Goal: Task Accomplishment & Management: Complete application form

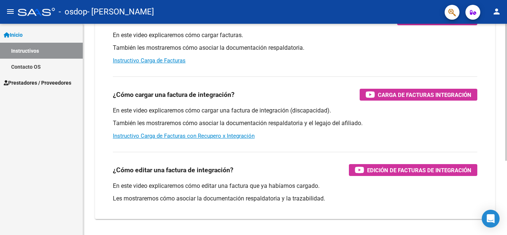
scroll to position [114, 0]
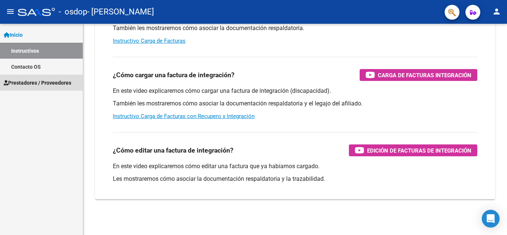
click at [61, 81] on span "Prestadores / Proveedores" at bounding box center [38, 83] width 68 height 8
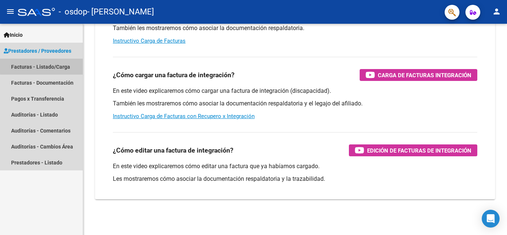
click at [56, 65] on link "Facturas - Listado/Carga" at bounding box center [41, 67] width 83 height 16
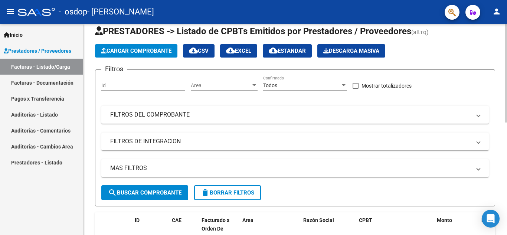
scroll to position [18, 0]
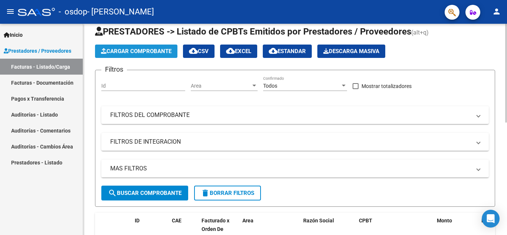
click at [149, 54] on span "Cargar Comprobante" at bounding box center [136, 51] width 71 height 7
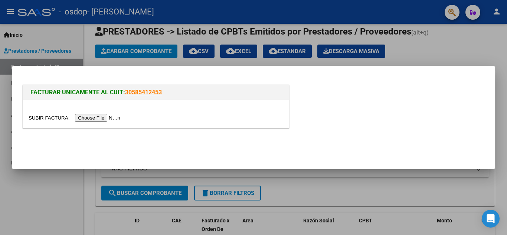
click at [115, 118] on input "file" at bounding box center [76, 118] width 94 height 8
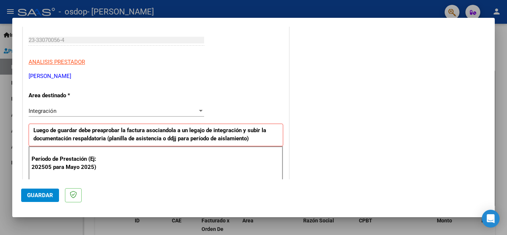
scroll to position [111, 0]
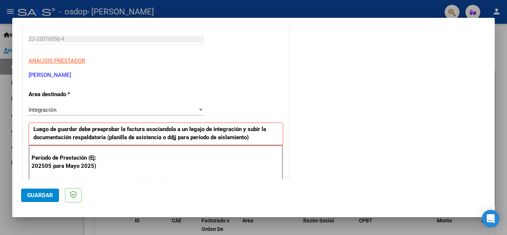
click at [156, 114] on div "Integración Seleccionar Area" at bounding box center [117, 109] width 176 height 11
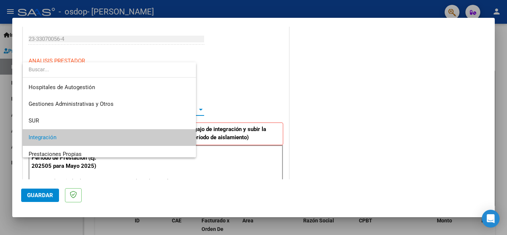
scroll to position [28, 0]
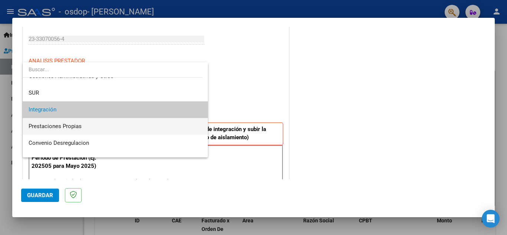
click at [159, 127] on span "Prestaciones Propias" at bounding box center [115, 126] width 173 height 17
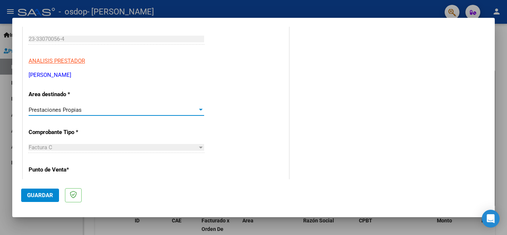
click at [202, 107] on div at bounding box center [200, 110] width 7 height 6
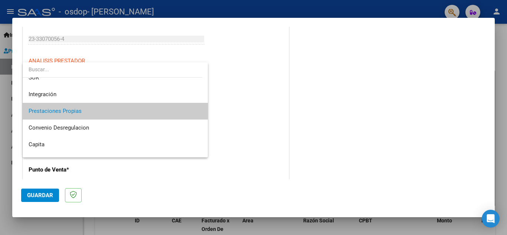
scroll to position [55, 0]
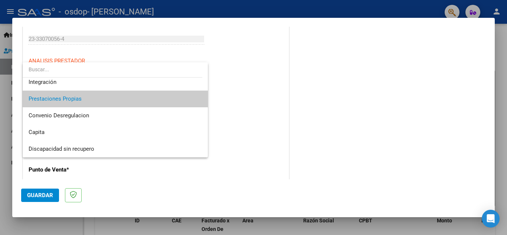
click at [251, 119] on div at bounding box center [253, 117] width 507 height 235
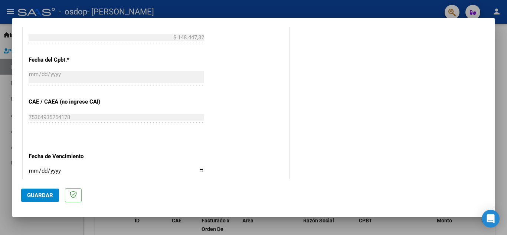
scroll to position [371, 0]
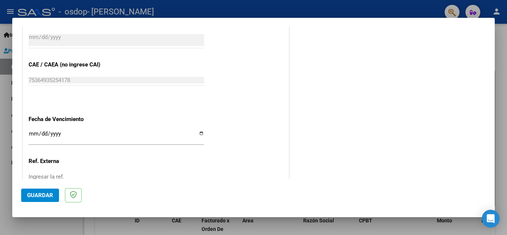
click at [198, 133] on input "Ingresar la fecha" at bounding box center [117, 137] width 176 height 12
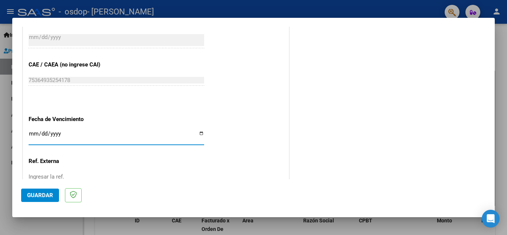
type input "[DATE]"
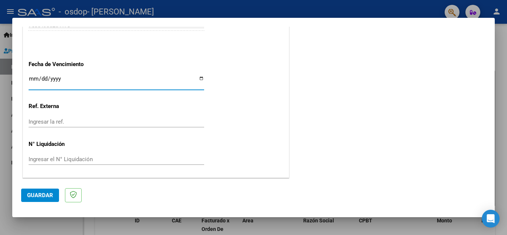
click at [49, 192] on span "Guardar" at bounding box center [40, 195] width 26 height 7
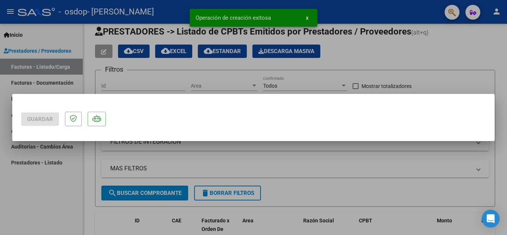
scroll to position [0, 0]
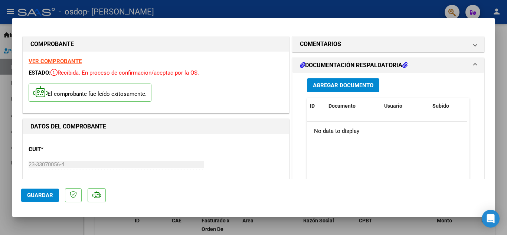
click at [366, 87] on span "Agregar Documento" at bounding box center [343, 85] width 61 height 7
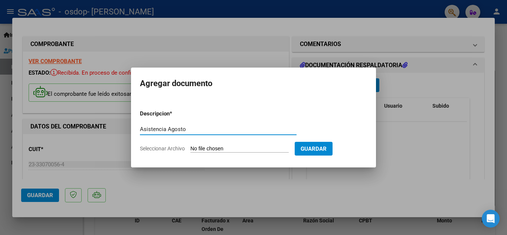
type input "Asistencia Agosto"
click at [315, 148] on button "Guardar" at bounding box center [314, 149] width 38 height 14
click at [241, 149] on input "Seleccionar Archivo" at bounding box center [239, 149] width 98 height 7
click at [245, 144] on form "Descripcion * Asistencia Agosto Escriba aquí una descripcion Seleccionar Archiv…" at bounding box center [253, 131] width 227 height 54
click at [182, 147] on span "Seleccionar Archivo" at bounding box center [162, 149] width 45 height 6
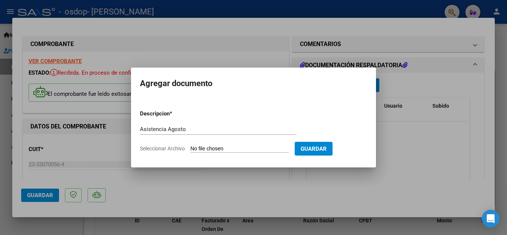
click at [190, 147] on input "Seleccionar Archivo" at bounding box center [239, 149] width 98 height 7
type input "C:\fakepath\img20250905_08554856.jpg"
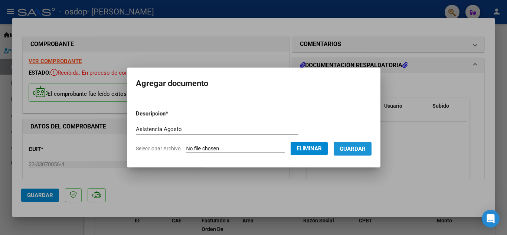
click at [357, 147] on span "Guardar" at bounding box center [353, 149] width 26 height 7
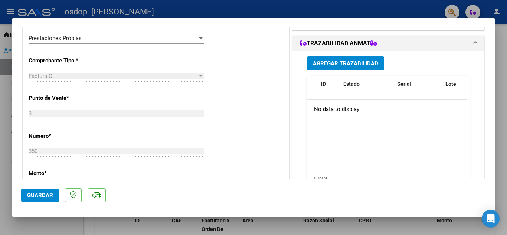
scroll to position [260, 0]
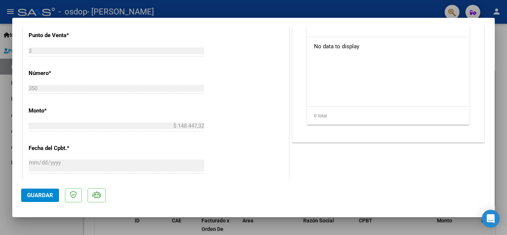
click at [46, 202] on mat-dialog-actions "Guardar" at bounding box center [253, 193] width 465 height 29
click at [48, 197] on span "Guardar" at bounding box center [40, 195] width 26 height 7
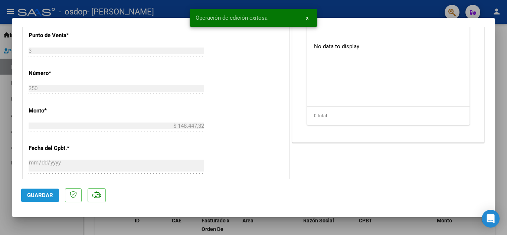
click at [40, 197] on span "Guardar" at bounding box center [40, 195] width 26 height 7
click at [307, 14] on span "x" at bounding box center [307, 17] width 3 height 7
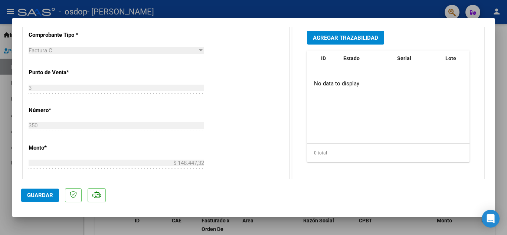
scroll to position [440, 0]
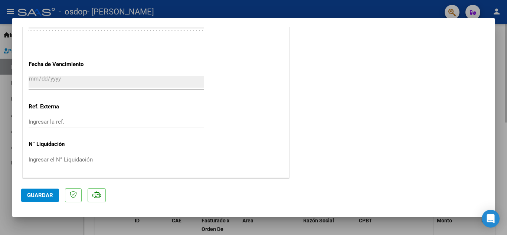
click at [421, 226] on div at bounding box center [253, 117] width 507 height 235
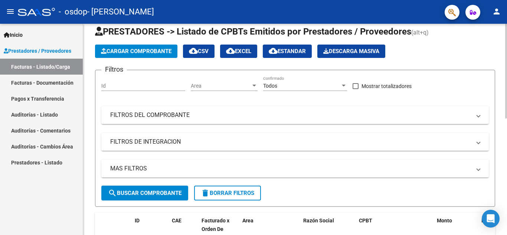
scroll to position [130, 0]
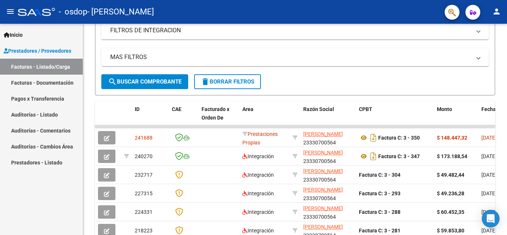
click at [63, 84] on link "Facturas - Documentación" at bounding box center [41, 83] width 83 height 16
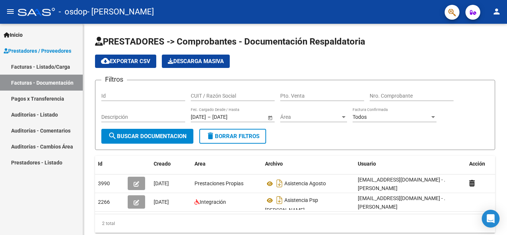
click at [497, 12] on mat-icon "person" at bounding box center [496, 11] width 9 height 9
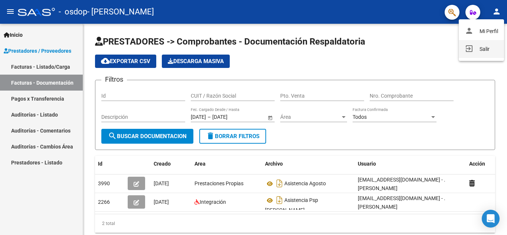
click at [481, 50] on button "exit_to_app Salir" at bounding box center [481, 49] width 45 height 18
